Goal: Information Seeking & Learning: Learn about a topic

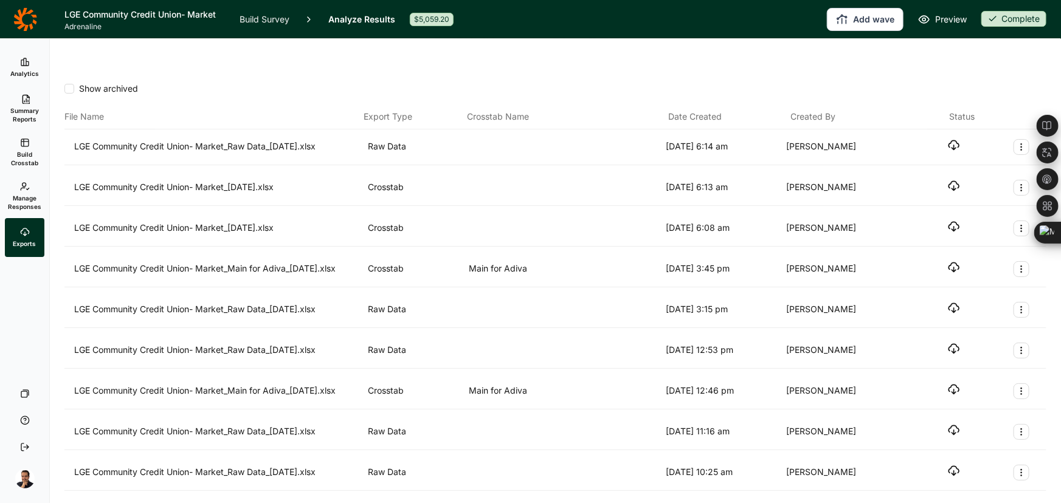
click at [27, 89] on link "Summary Reports" at bounding box center [25, 109] width 40 height 44
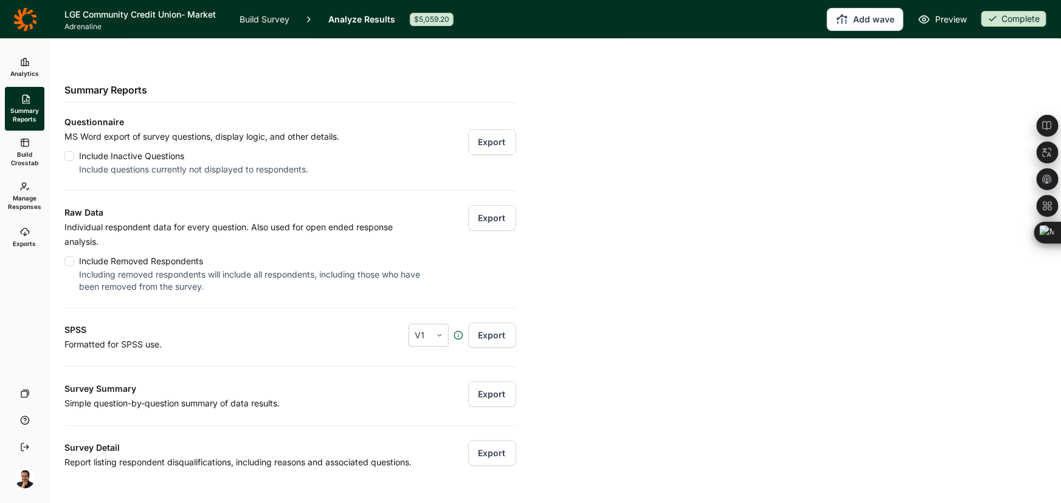
click at [40, 57] on link "Analytics" at bounding box center [25, 67] width 40 height 39
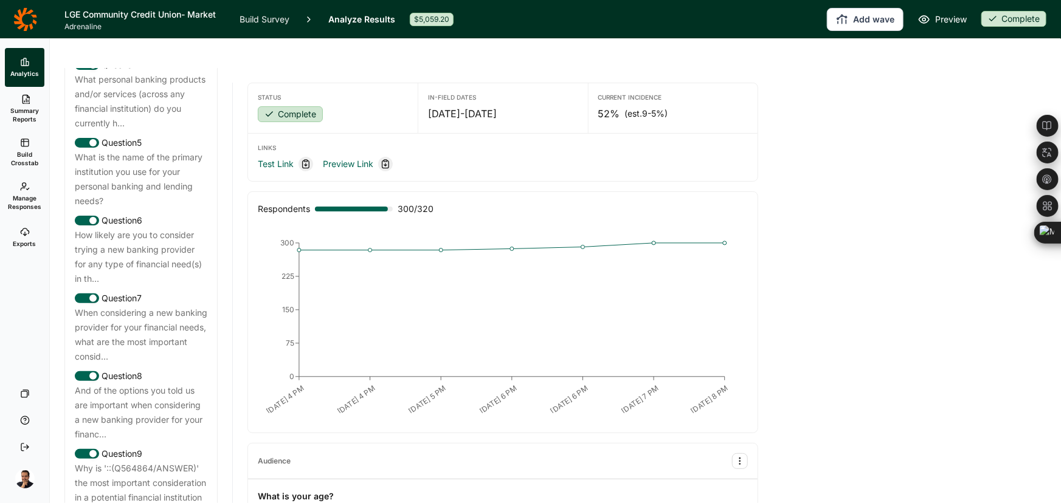
scroll to position [773, 0]
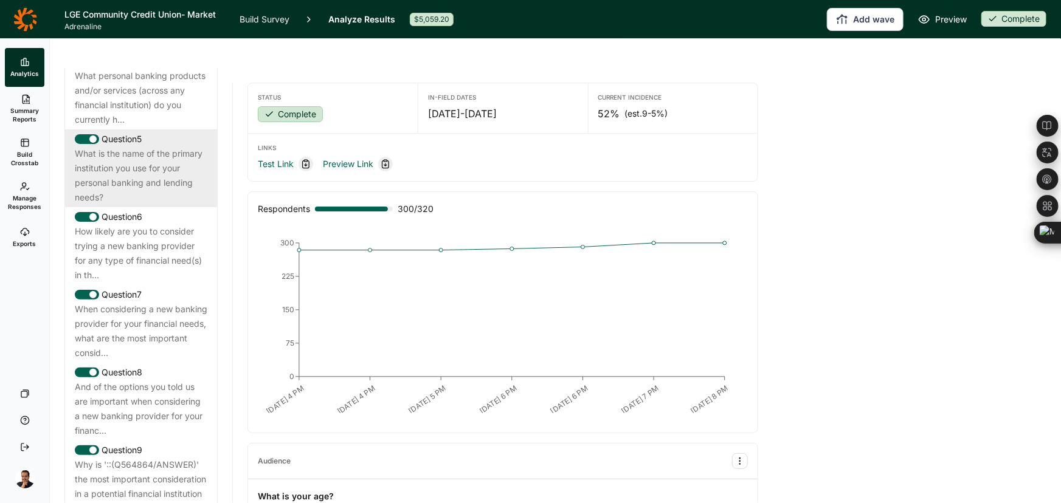
click at [172, 196] on div "What is the name of the primary institution you use for your personal banking a…" at bounding box center [141, 176] width 133 height 58
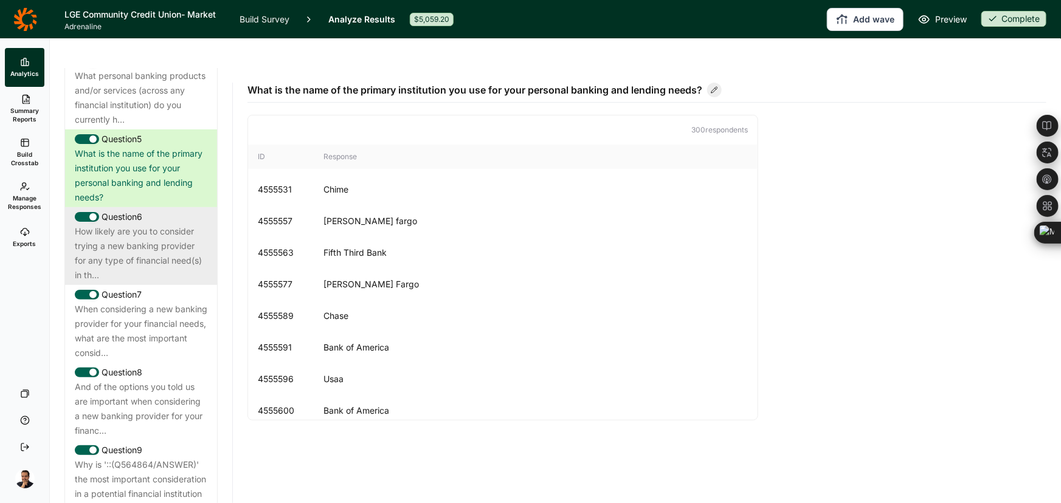
click at [148, 244] on div "How likely are you to consider trying a new banking provider for any type of fi…" at bounding box center [141, 253] width 133 height 58
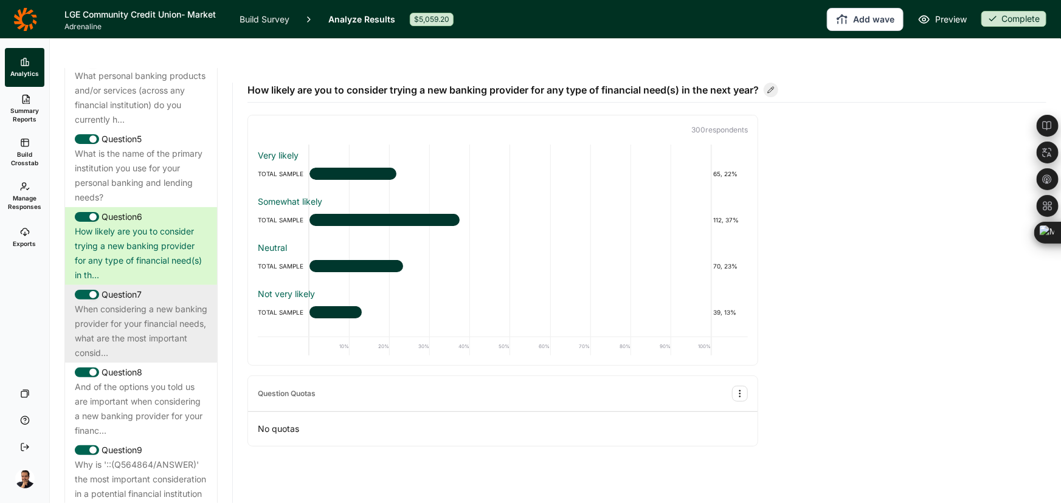
click at [128, 333] on div "When considering a new banking provider for your financial needs, what are the …" at bounding box center [141, 331] width 133 height 58
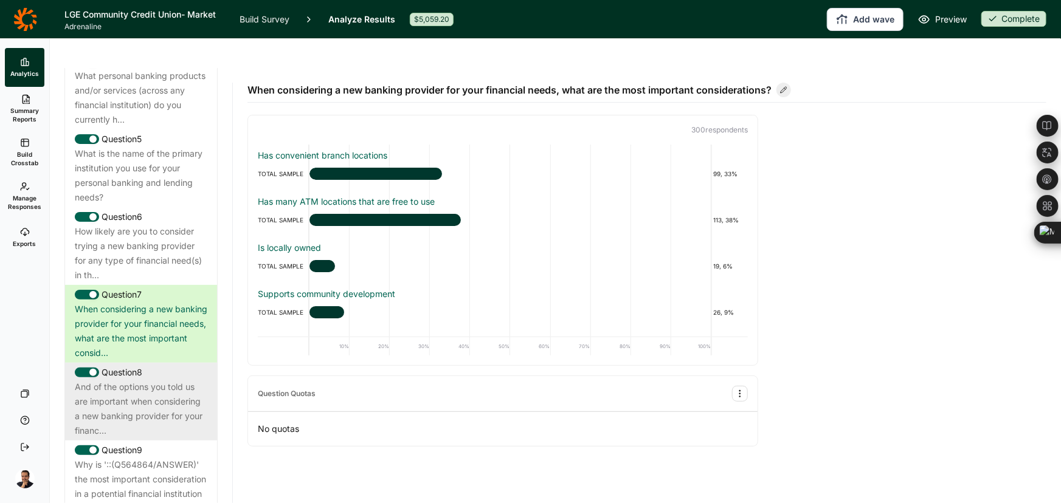
click at [131, 394] on div "And of the options you told us are important when considering a new banking pro…" at bounding box center [141, 409] width 133 height 58
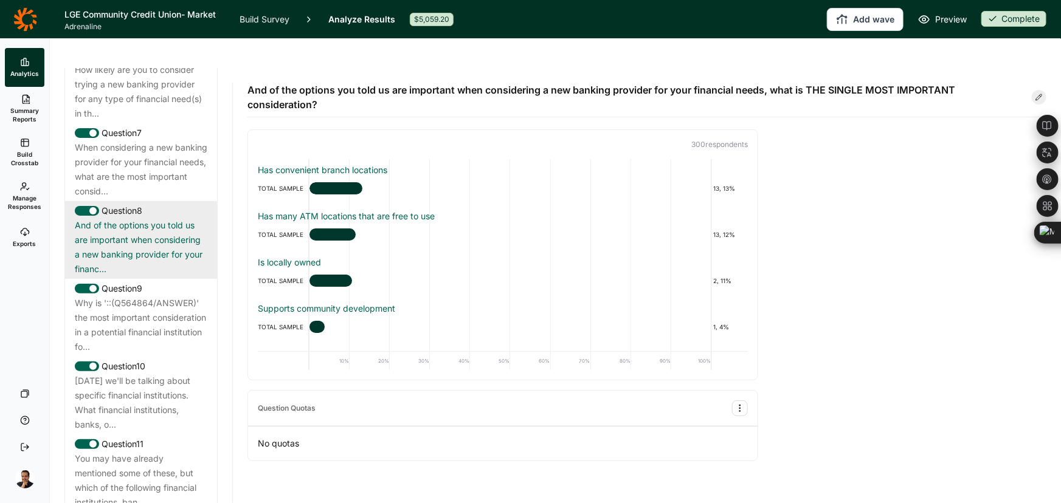
scroll to position [939, 0]
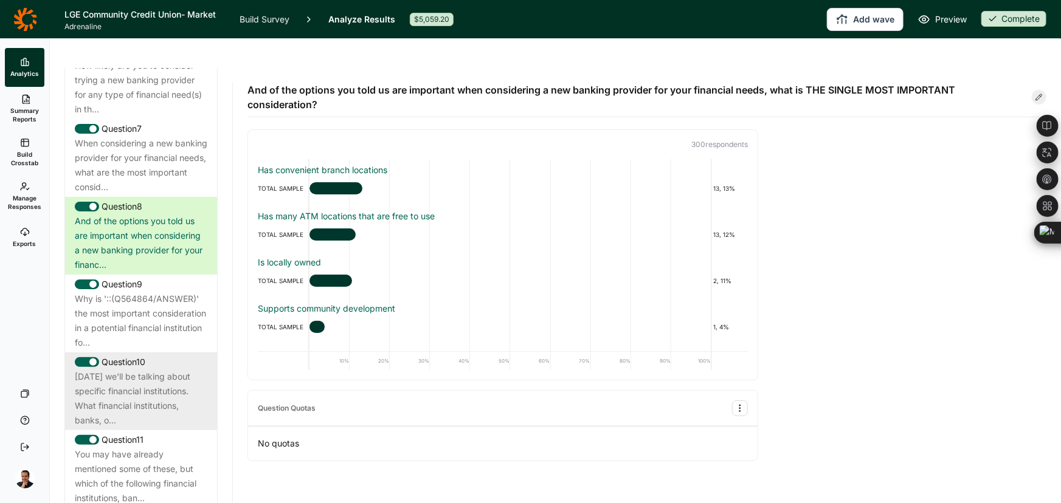
click at [135, 393] on div "[DATE] we'll be talking about specific financial institutions. What financial i…" at bounding box center [141, 399] width 133 height 58
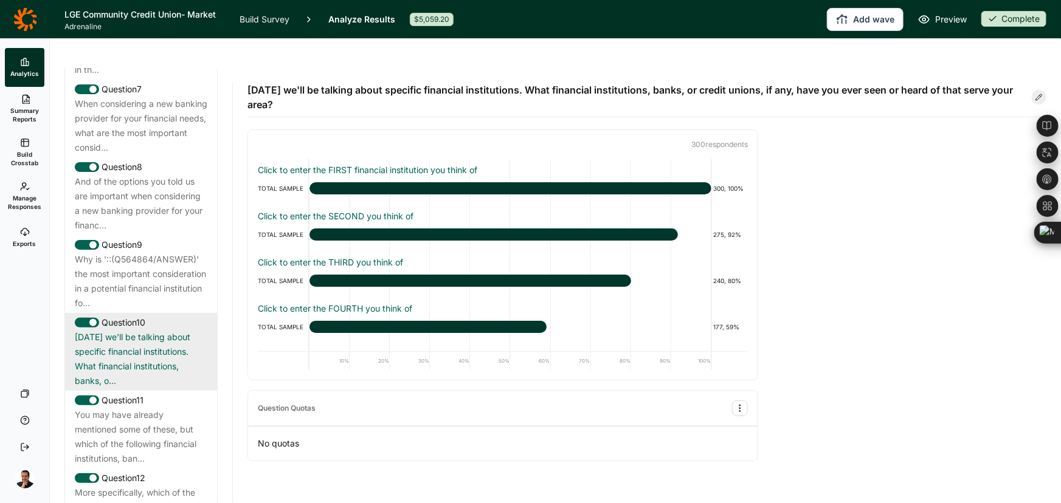
scroll to position [1105, 0]
